Goal: Task Accomplishment & Management: Use online tool/utility

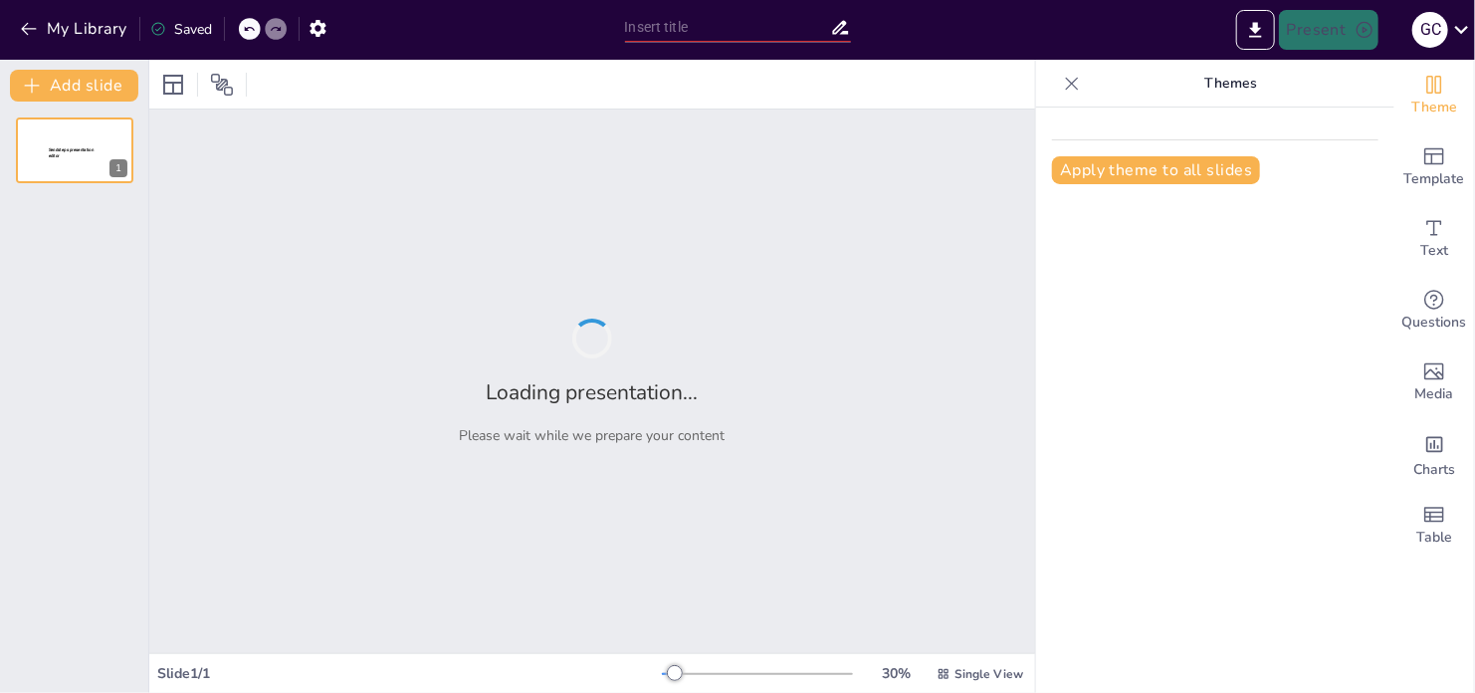
type input "1. Iconos [PERSON_NAME], [PERSON_NAME] y patrimonio."
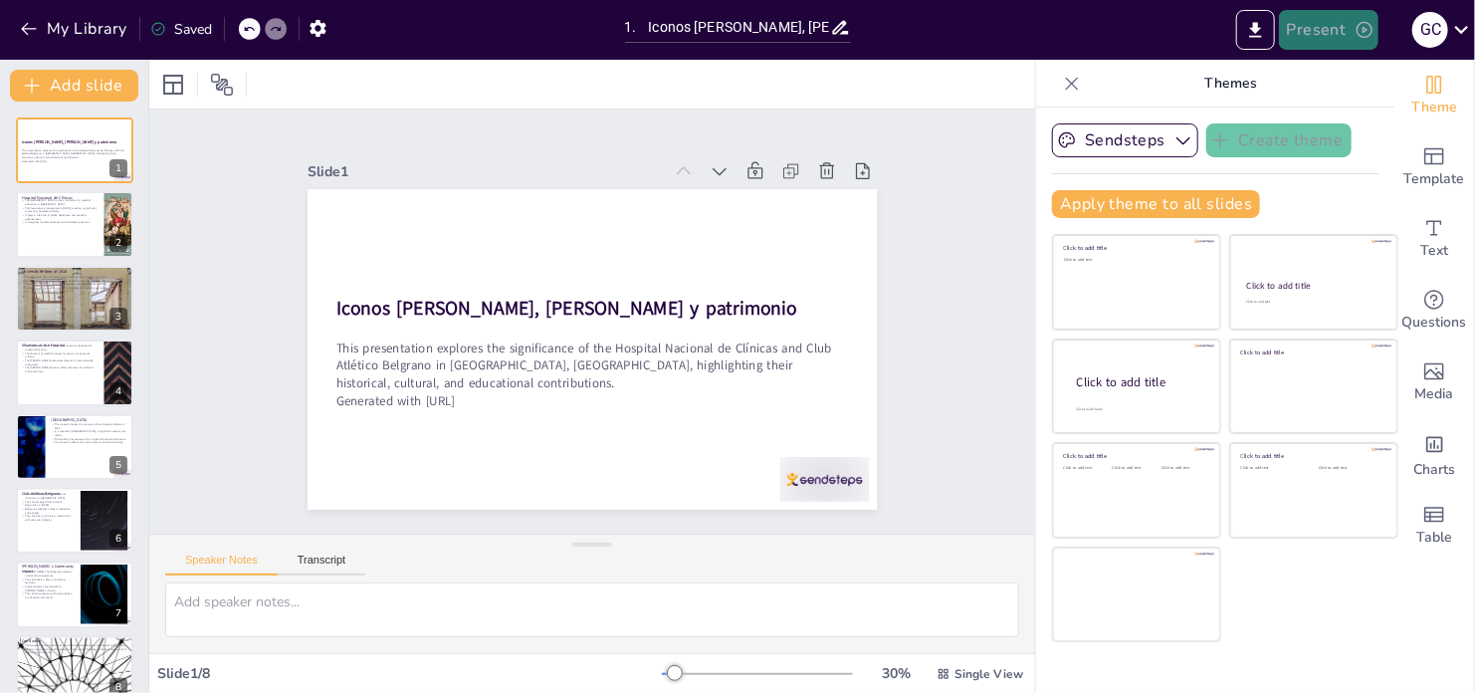
click at [1343, 25] on button "Present" at bounding box center [1329, 30] width 100 height 40
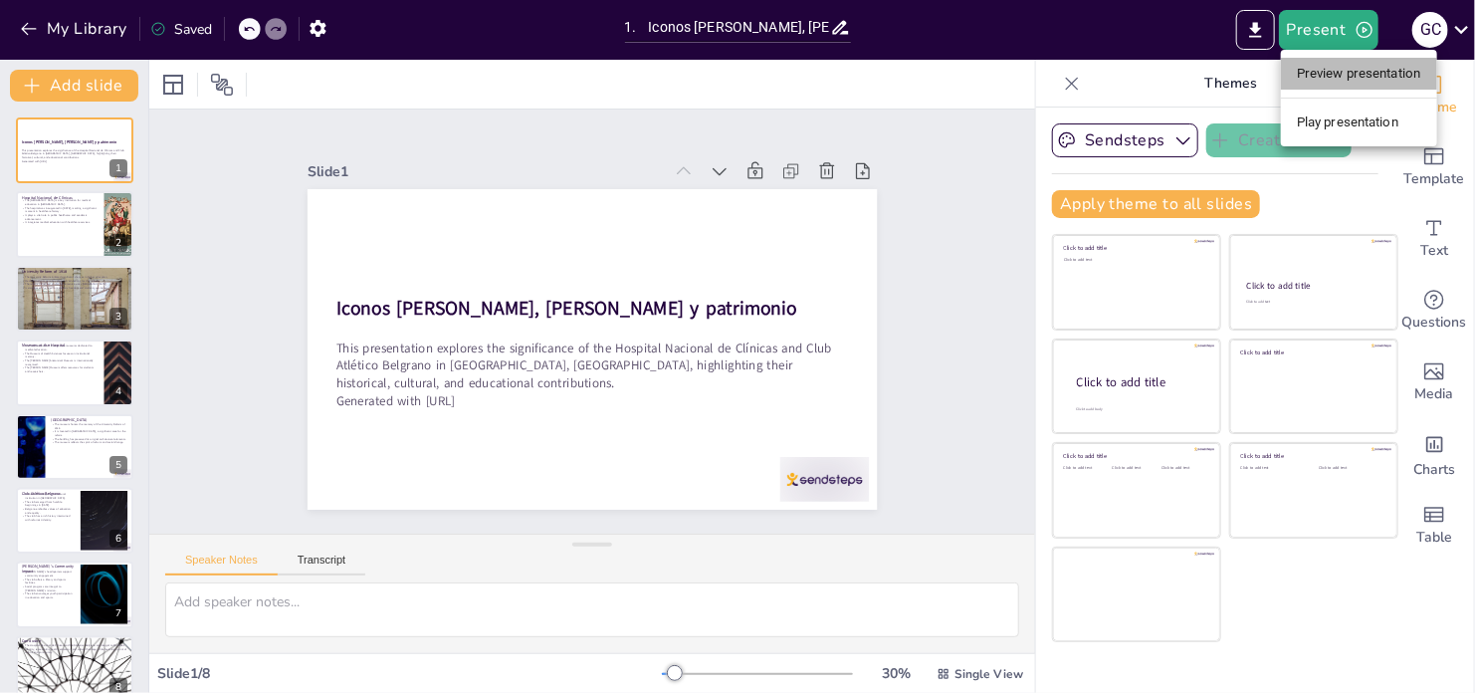
click at [1348, 77] on li "Preview presentation" at bounding box center [1359, 74] width 156 height 32
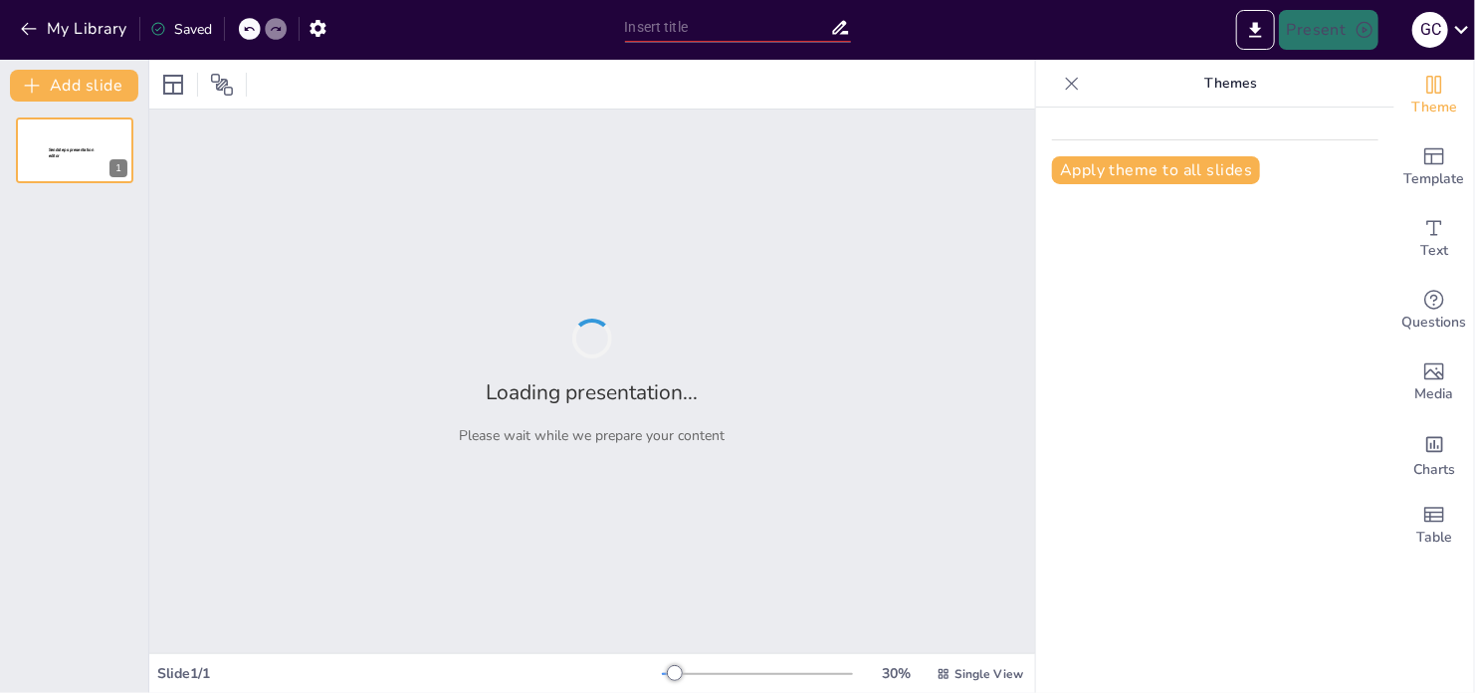
type input "1. Iconos [PERSON_NAME], [PERSON_NAME] y patrimonio."
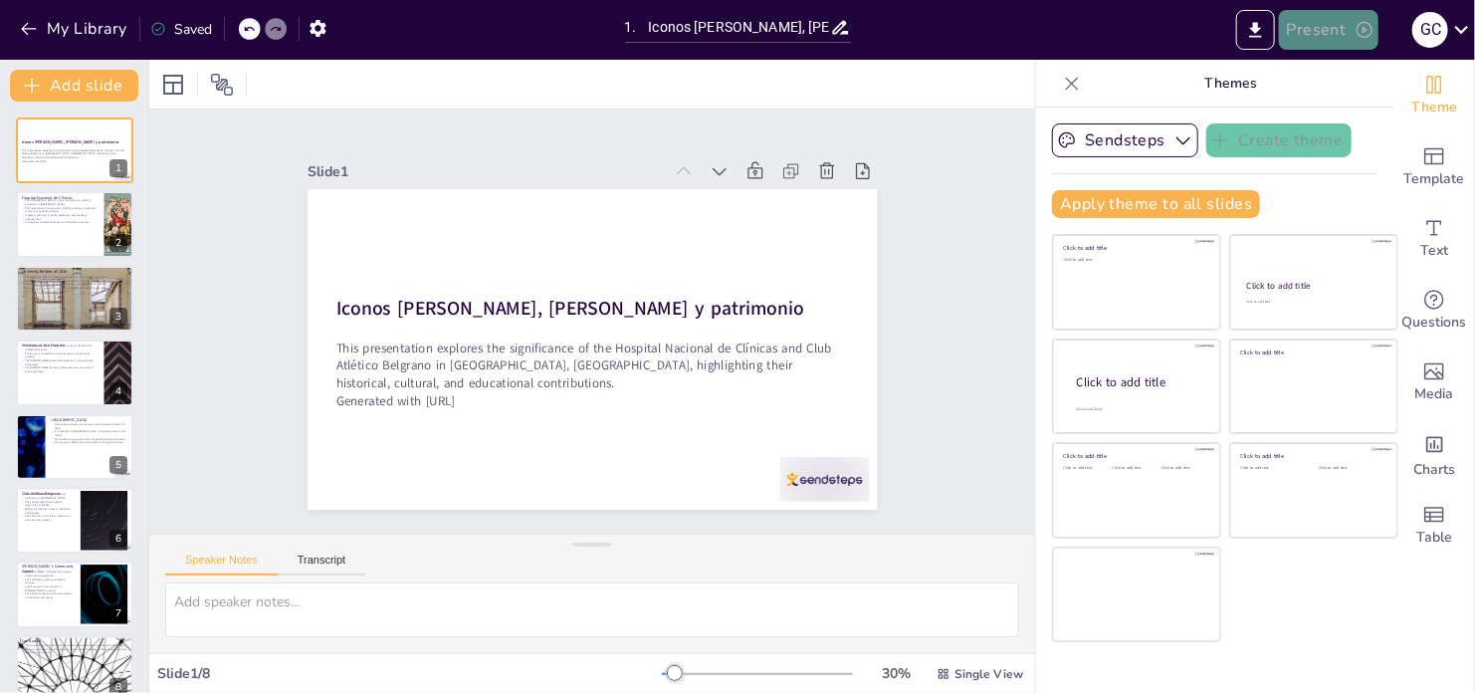
click at [1344, 28] on button "Present" at bounding box center [1329, 30] width 100 height 40
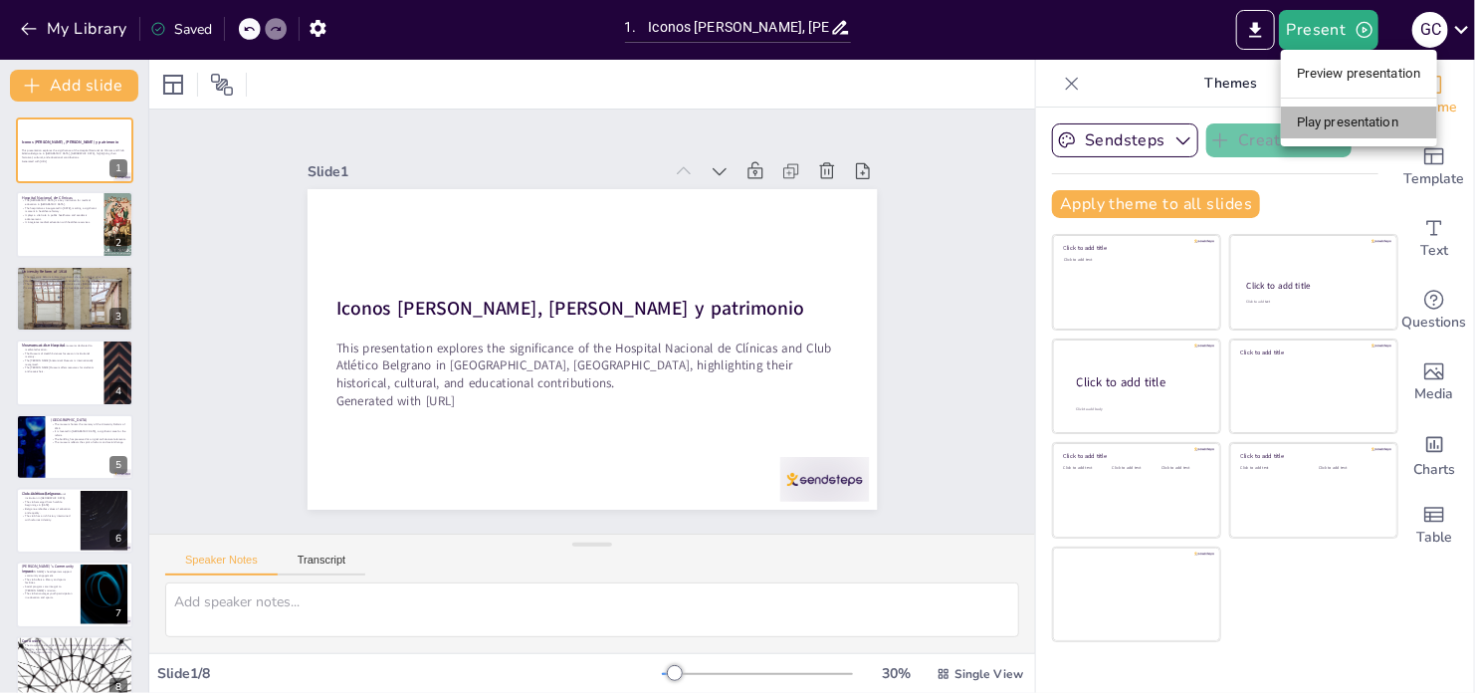
click at [1347, 120] on li "Play presentation" at bounding box center [1359, 122] width 156 height 32
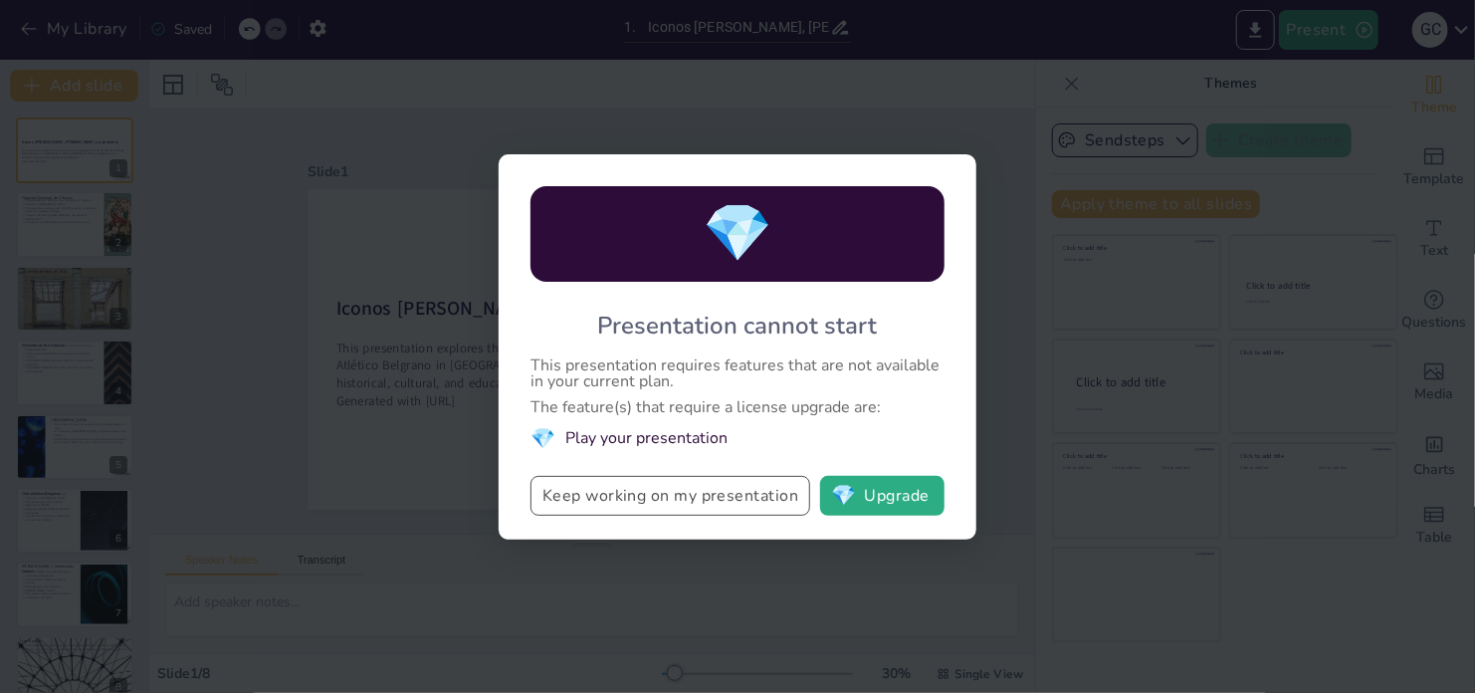
click at [712, 492] on button "Keep working on my presentation" at bounding box center [670, 496] width 280 height 40
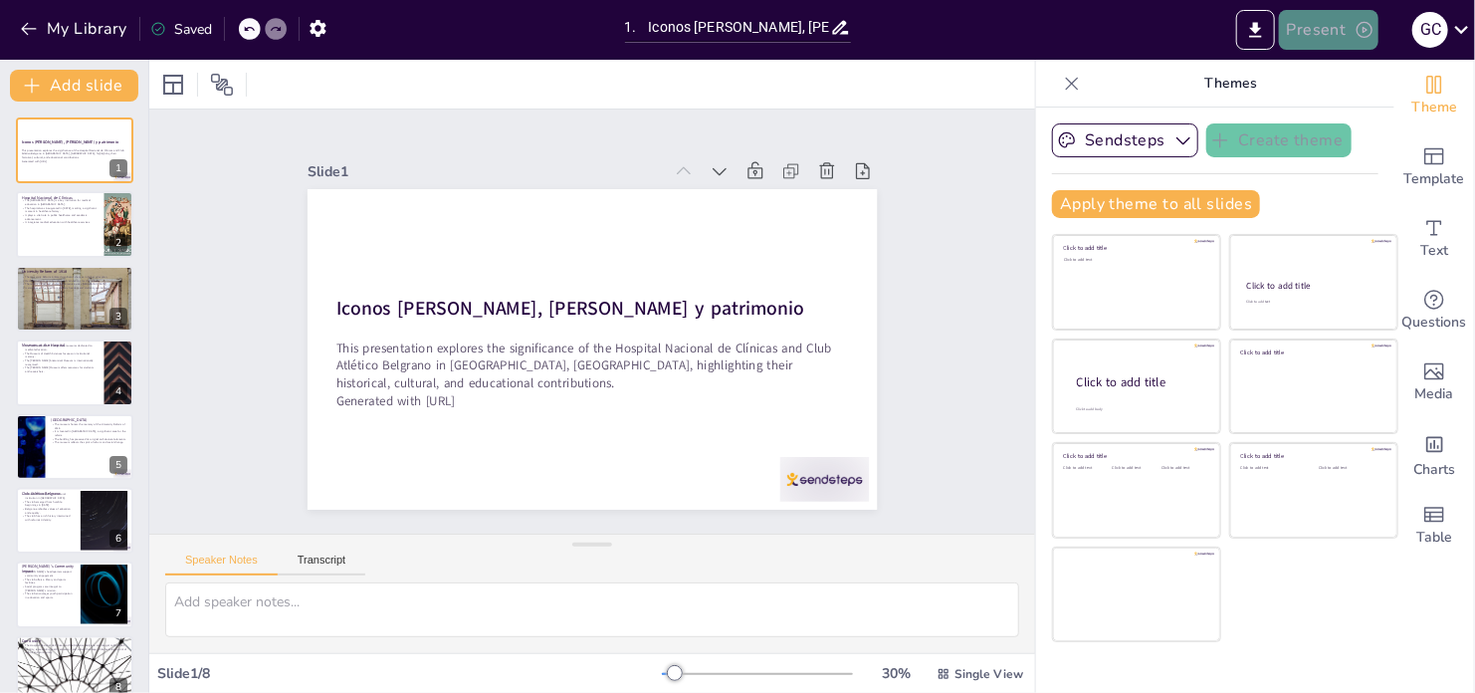
click at [1362, 25] on icon "button" at bounding box center [1364, 30] width 20 height 20
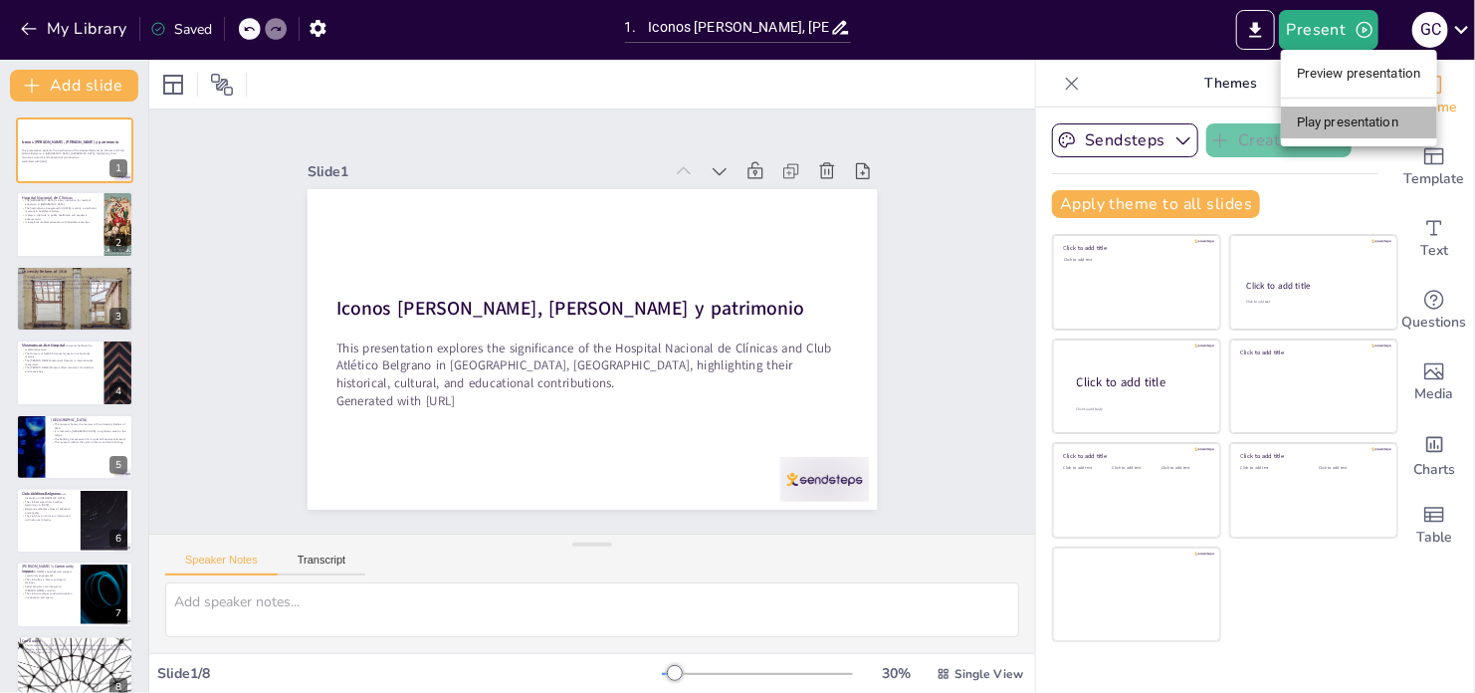
click at [1358, 125] on li "Play presentation" at bounding box center [1359, 122] width 156 height 32
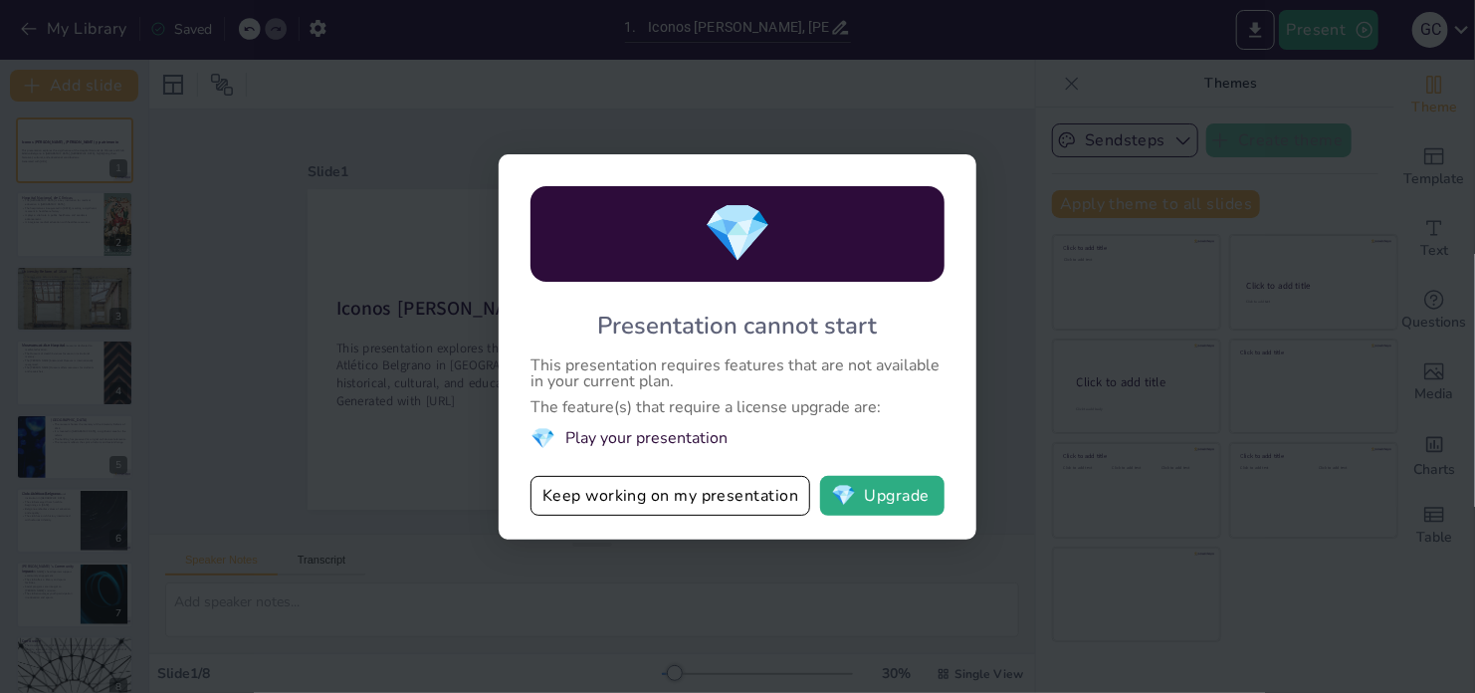
drag, startPoint x: 418, startPoint y: 635, endPoint x: 492, endPoint y: 220, distance: 421.5
click at [423, 614] on div "💎 Presentation cannot start This presentation requires features that are not av…" at bounding box center [737, 346] width 1475 height 693
